Goal: Use online tool/utility: Utilize a website feature to perform a specific function

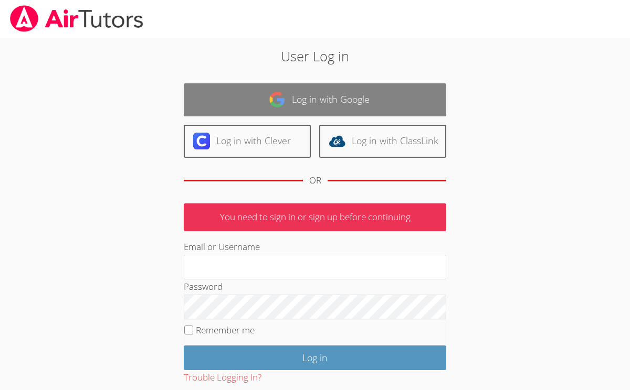
click at [348, 95] on link "Log in with Google" at bounding box center [315, 99] width 262 height 33
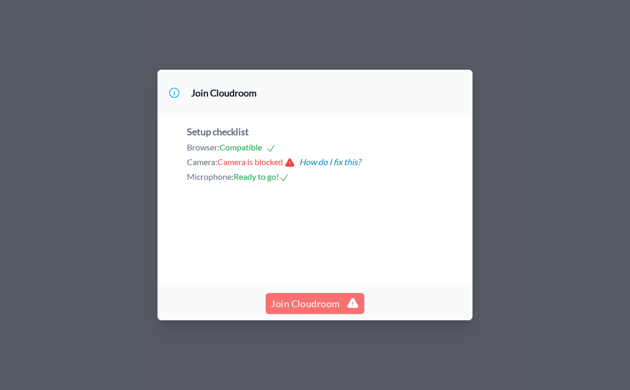
click at [287, 310] on span "Join Cloudroom" at bounding box center [315, 303] width 88 height 15
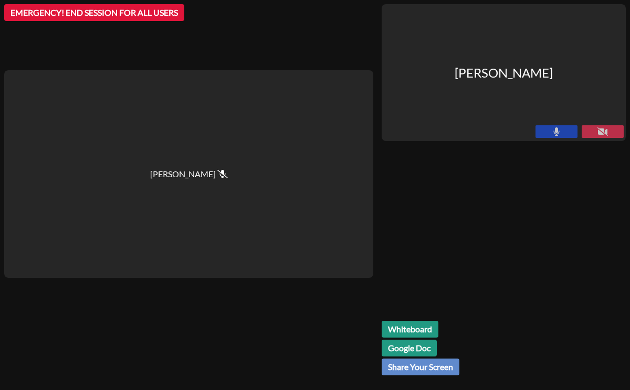
click at [403, 323] on link "Whiteboard" at bounding box center [410, 329] width 57 height 17
